Goal: Feedback & Contribution: Submit feedback/report problem

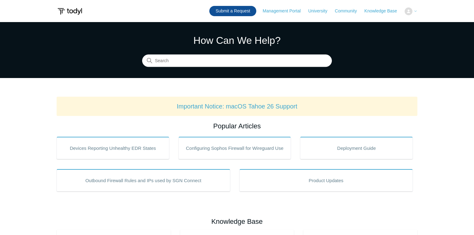
click at [237, 12] on link "Submit a Request" at bounding box center [232, 11] width 47 height 10
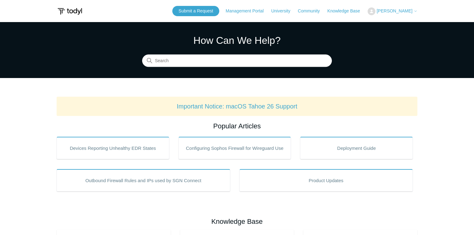
click at [187, 4] on header "Submit a Request Management Portal University Community Knowledge Base Mohammed…" at bounding box center [237, 11] width 361 height 22
click at [188, 11] on link "Submit a Request" at bounding box center [195, 11] width 47 height 10
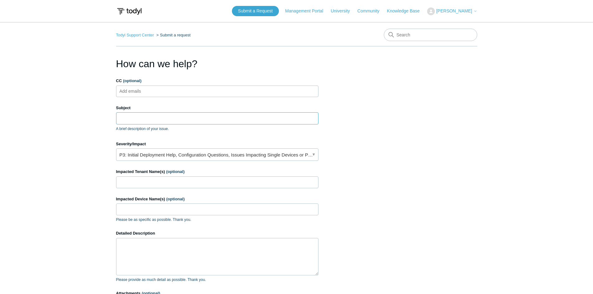
click at [183, 121] on input "Subject" at bounding box center [217, 118] width 202 height 12
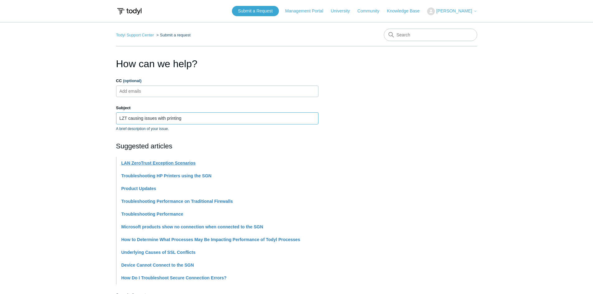
type input "LZT causing issues with printing"
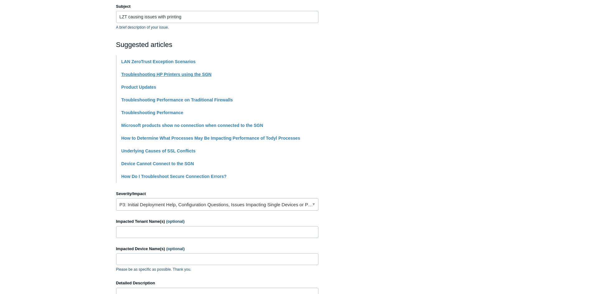
scroll to position [124, 0]
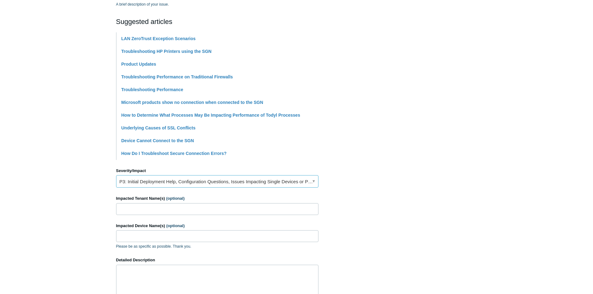
click at [213, 181] on link "P3: Initial Deployment Help, Configuration Questions, Issues Impacting Single D…" at bounding box center [217, 181] width 202 height 12
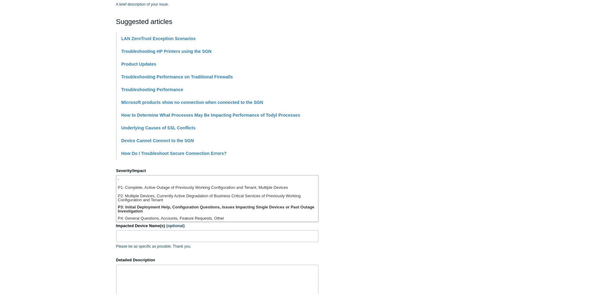
click at [429, 166] on section "How can we help? CC (optional) Add emails Subject LZT causing issues with print…" at bounding box center [296, 151] width 361 height 438
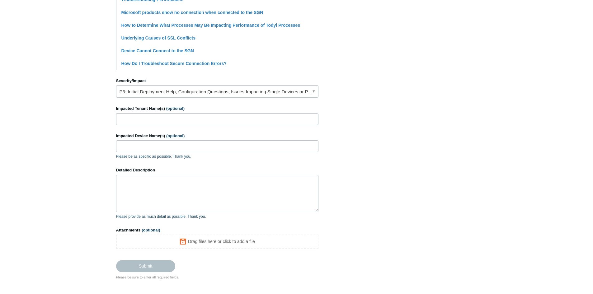
scroll to position [218, 0]
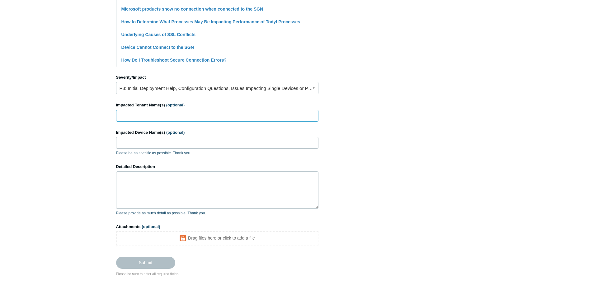
click at [177, 112] on input "Impacted Tenant Name(s) (optional)" at bounding box center [217, 116] width 202 height 12
type input "Multiple"
click at [199, 179] on textarea "Detailed Description" at bounding box center [217, 189] width 202 height 37
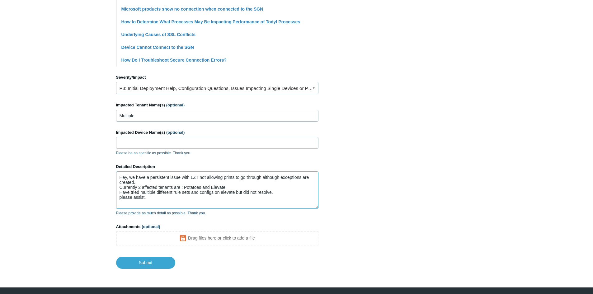
scroll to position [2, 0]
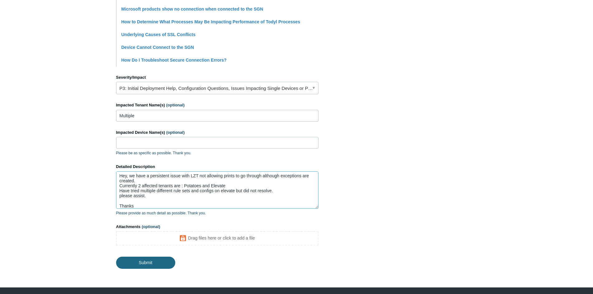
type textarea "Hey, we have a persistent issue with LZT not allowing prints to go through alth…"
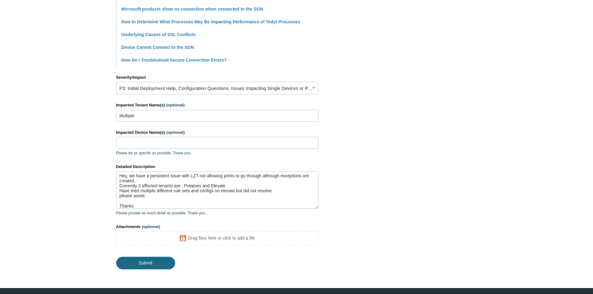
click at [148, 235] on input "Submit" at bounding box center [145, 263] width 59 height 12
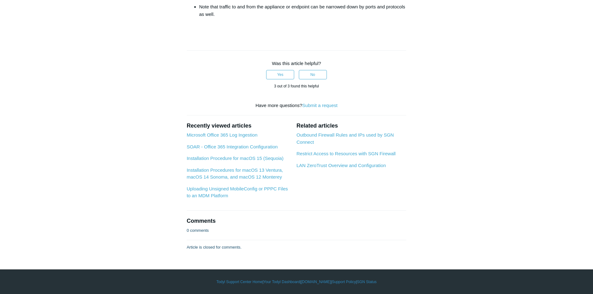
scroll to position [933, 0]
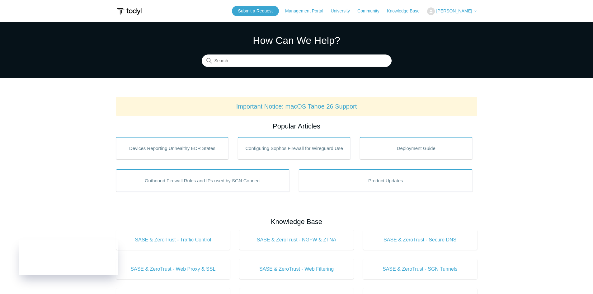
click at [452, 9] on span "[PERSON_NAME]" at bounding box center [454, 10] width 36 height 5
click at [447, 23] on link "My Support Requests" at bounding box center [457, 24] width 61 height 11
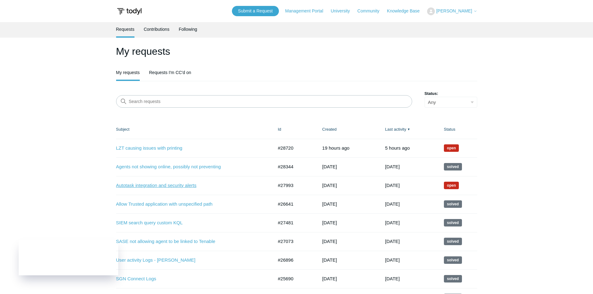
click at [184, 186] on link "Autotask integration and security alerts" at bounding box center [190, 185] width 148 height 7
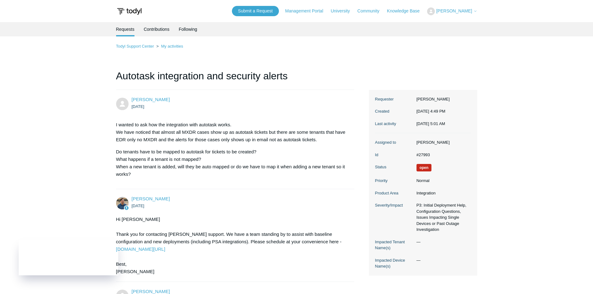
scroll to position [106, 0]
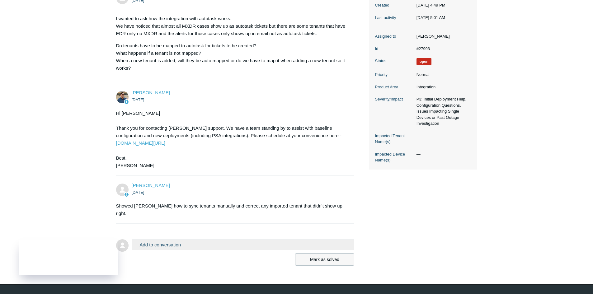
click at [337, 253] on button "Mark as solved" at bounding box center [324, 259] width 59 height 12
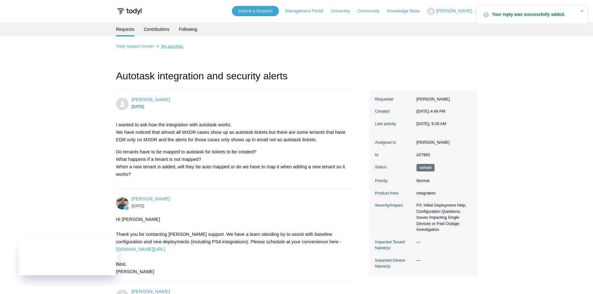
click at [174, 47] on link "My activities" at bounding box center [172, 46] width 22 height 5
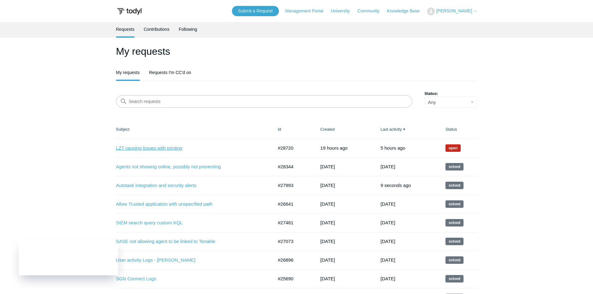
click at [173, 151] on link "LZT causing issues with printing" at bounding box center [190, 148] width 148 height 7
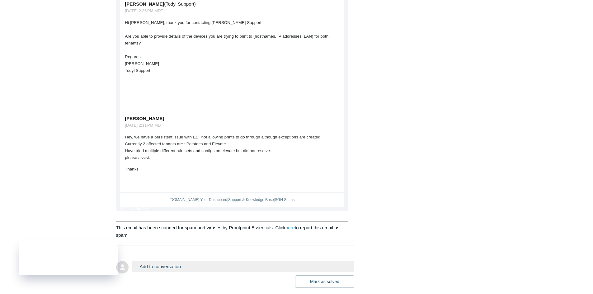
scroll to position [539, 0]
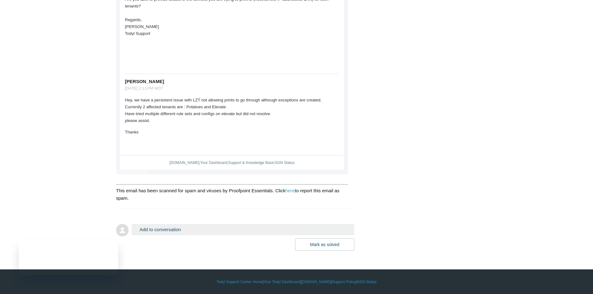
click at [232, 233] on button "Add to conversation" at bounding box center [243, 229] width 223 height 11
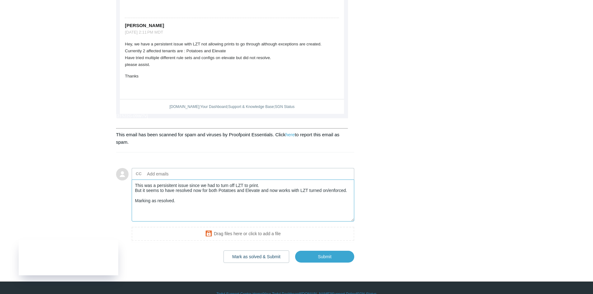
scroll to position [607, 0]
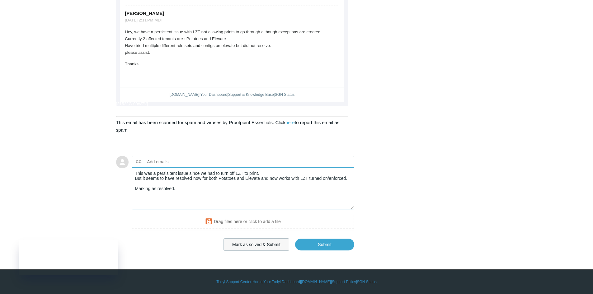
type textarea "This was a persisitent issue since we had to turn off LZT to print. But it seem…"
click at [265, 244] on button "Mark as solved & Submit" at bounding box center [256, 244] width 66 height 12
